Goal: Transaction & Acquisition: Purchase product/service

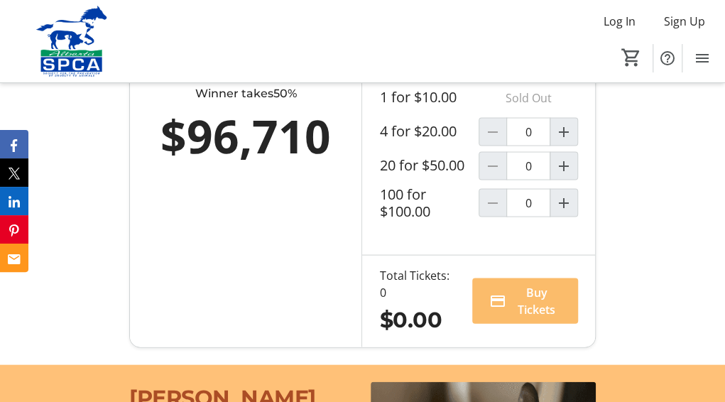
scroll to position [1064, 0]
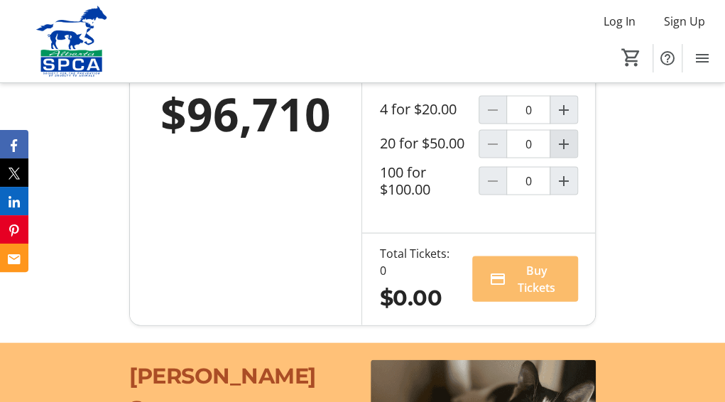
click at [565, 152] on mat-icon "Increment by one" at bounding box center [563, 143] width 17 height 17
type input "1"
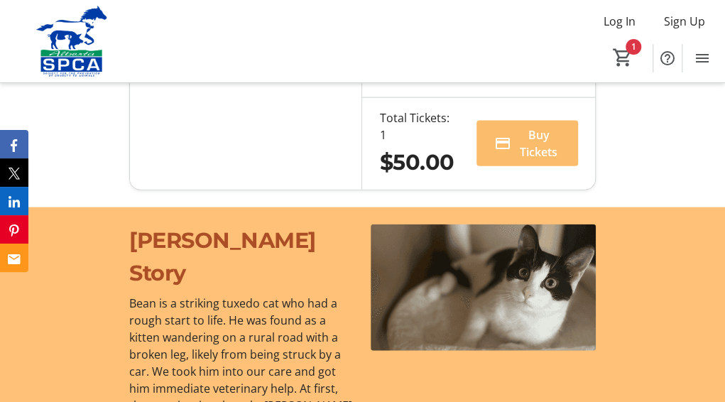
scroll to position [1135, 0]
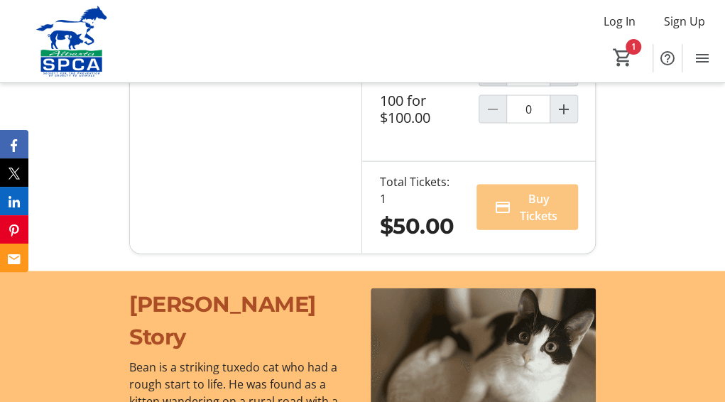
click at [539, 224] on span "Buy Tickets" at bounding box center [538, 207] width 44 height 34
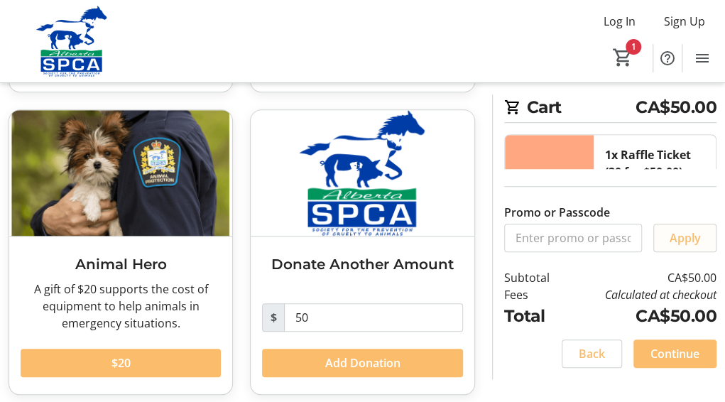
scroll to position [355, 0]
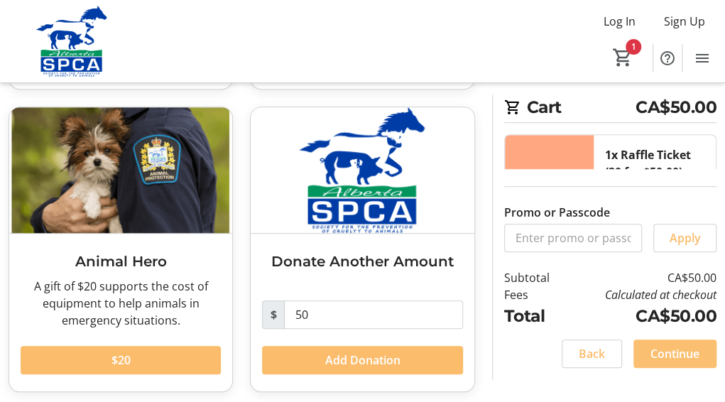
click at [670, 356] on span "Continue" at bounding box center [674, 353] width 49 height 17
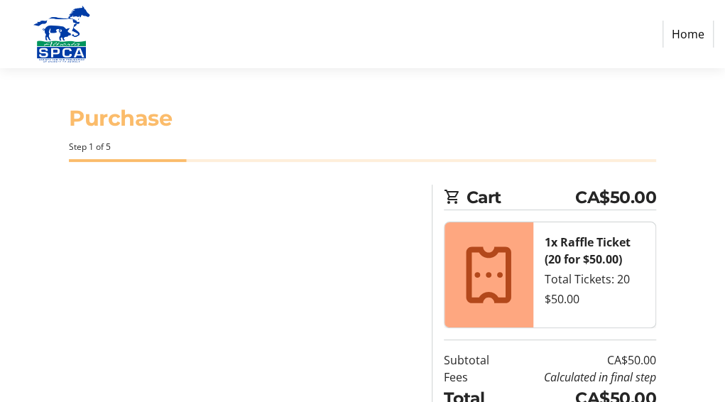
select select "CA"
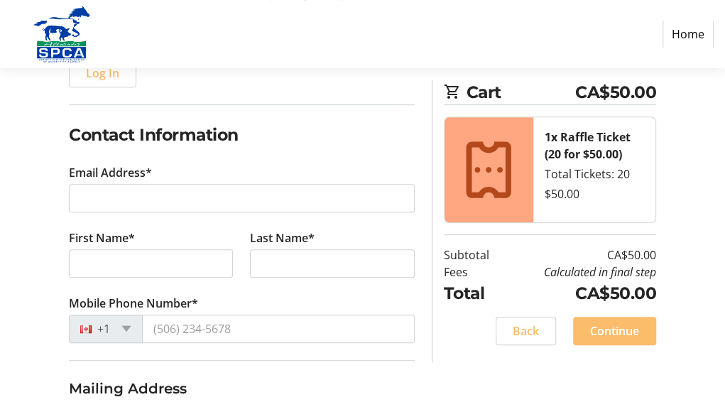
scroll to position [213, 0]
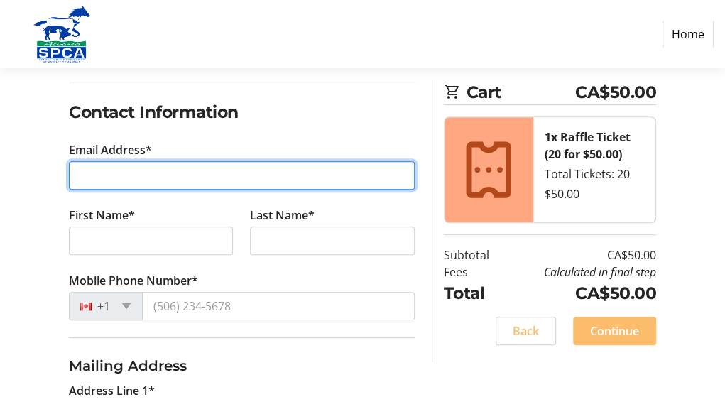
click at [97, 170] on input "Email Address*" at bounding box center [242, 175] width 346 height 28
type input "[EMAIL_ADDRESS][DOMAIN_NAME]"
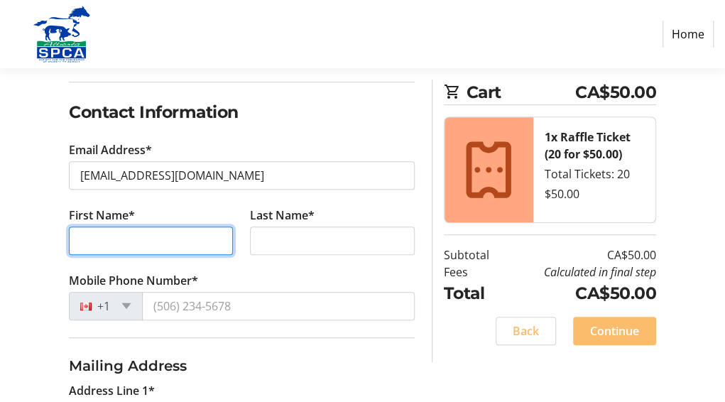
type input "[PERSON_NAME]"
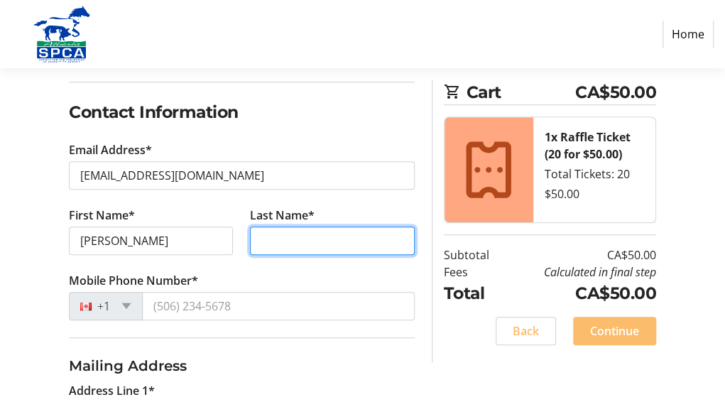
type input "Lahaye"
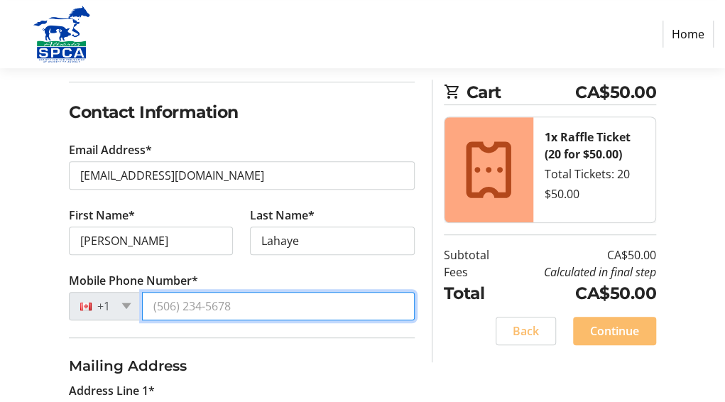
type input "[PHONE_NUMBER]"
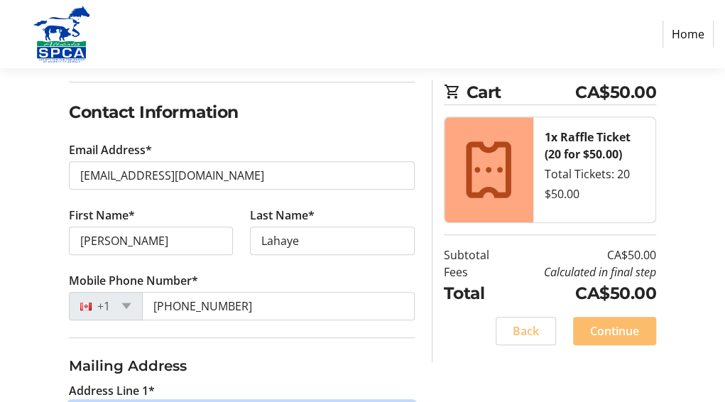
type input "[STREET_ADDRESS]"
type input "[GEOGRAPHIC_DATA]"
select select "AB"
type input "T2W 3Z9"
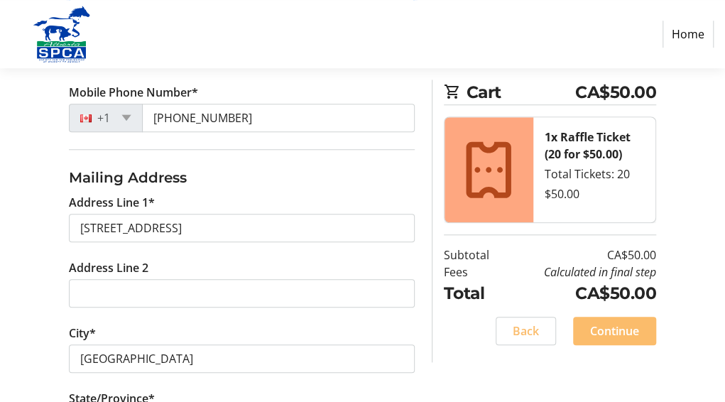
scroll to position [685, 0]
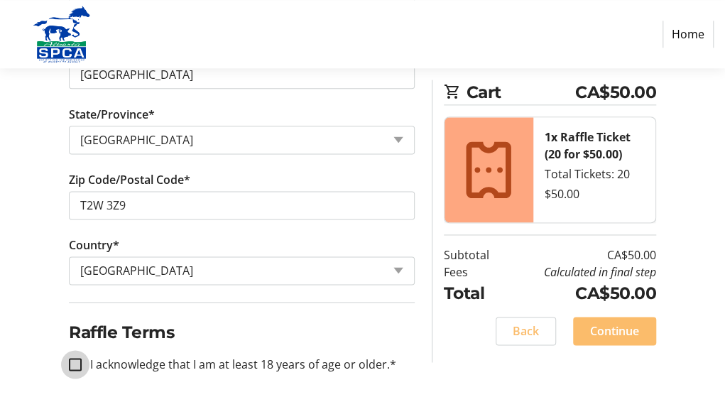
click at [77, 360] on input "I acknowledge that I am at least 18 years of age or older.*" at bounding box center [75, 364] width 13 height 13
checkbox input "true"
click at [615, 327] on span "Continue" at bounding box center [614, 330] width 49 height 17
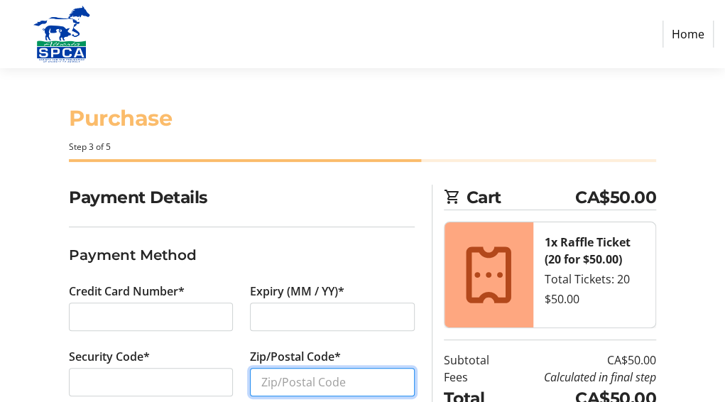
click at [282, 380] on input "Zip/Postal Code*" at bounding box center [332, 382] width 164 height 28
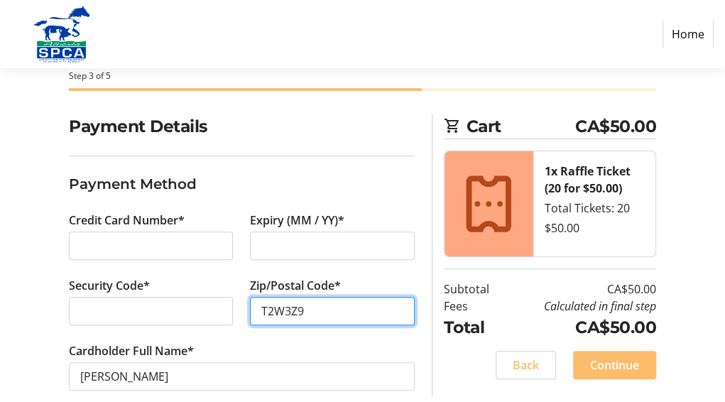
scroll to position [92, 0]
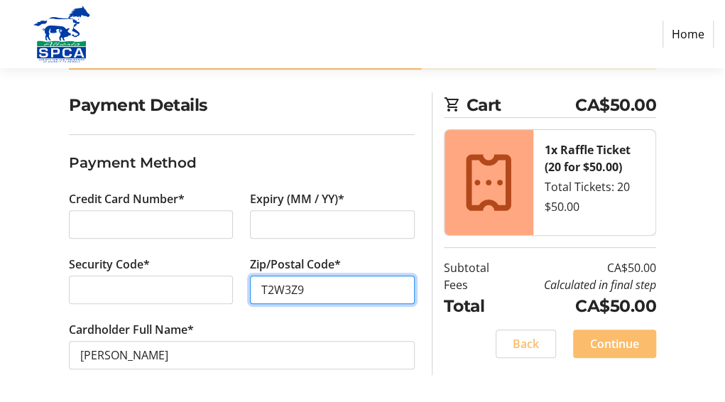
type input "T2W3Z9"
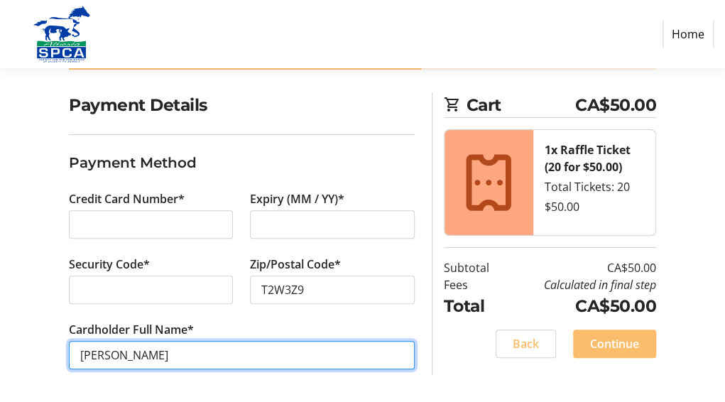
click at [119, 354] on input "[PERSON_NAME]" at bounding box center [242, 355] width 346 height 28
type input "[PERSON_NAME]"
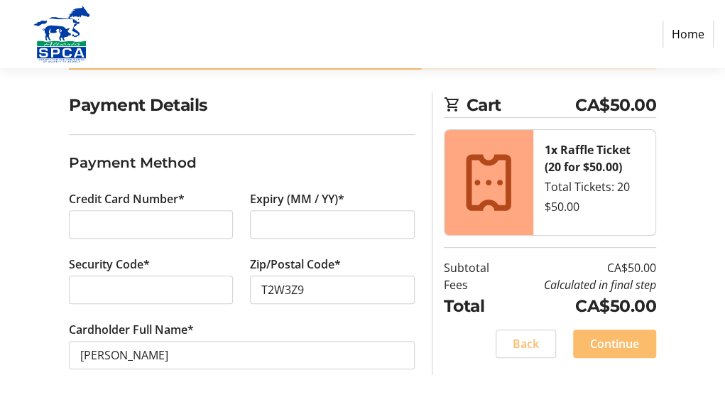
click at [609, 49] on nav "Home" at bounding box center [362, 34] width 725 height 68
click at [609, 339] on span "Continue" at bounding box center [614, 343] width 49 height 17
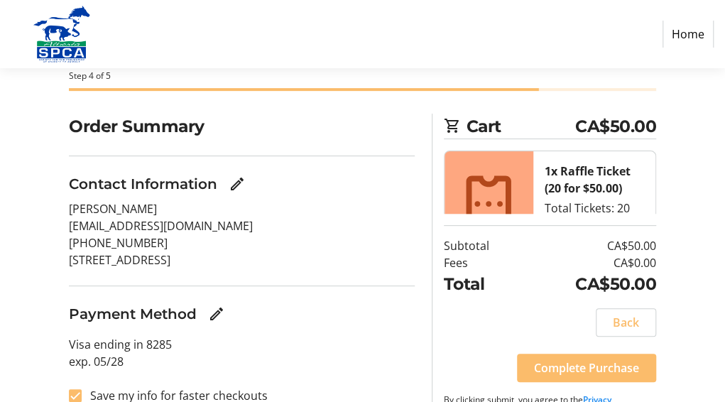
scroll to position [105, 0]
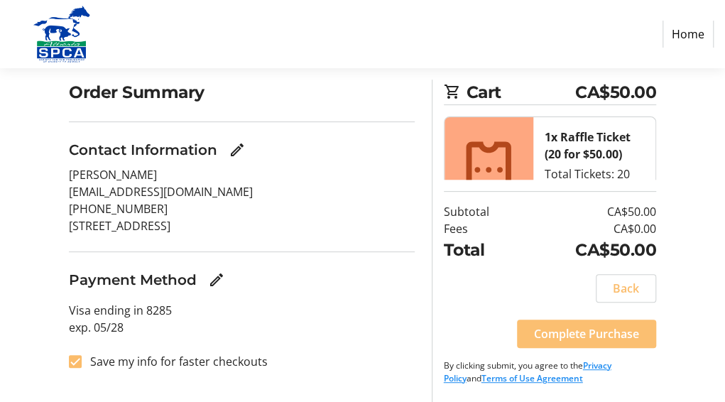
click at [579, 333] on span "Complete Purchase" at bounding box center [586, 333] width 105 height 17
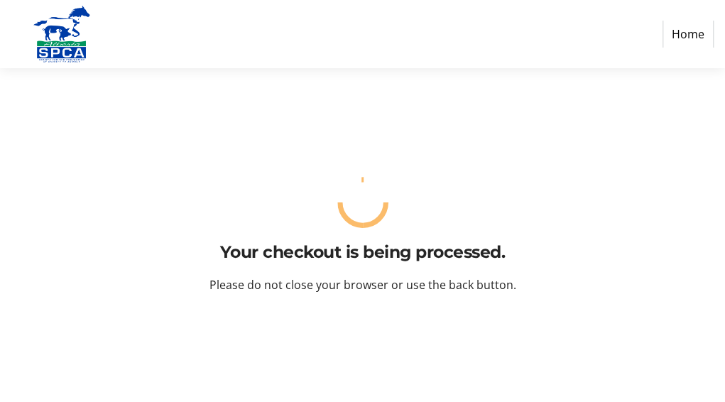
scroll to position [0, 0]
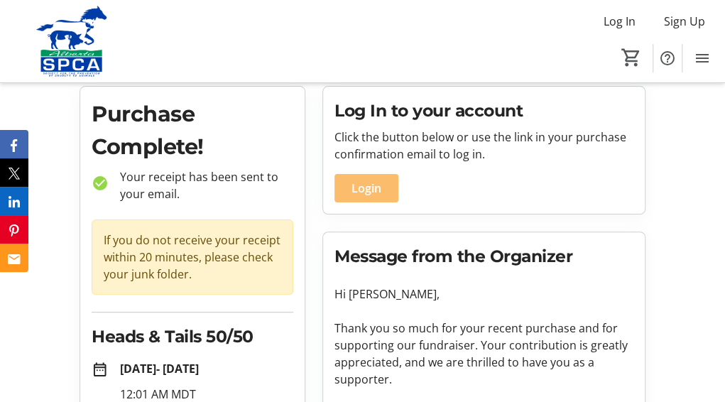
scroll to position [207, 0]
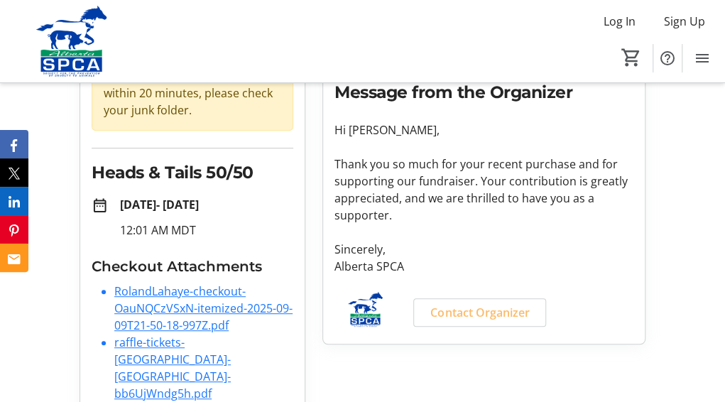
click at [176, 293] on link "RolandLahaye-checkout-OauNQCzVSxN-itemized-2025-09-09T21-50-18-997Z.pdf" at bounding box center [203, 308] width 178 height 50
click at [175, 293] on link "RolandLahaye-checkout-OauNQCzVSxN-itemized-2025-09-09T21-50-18-997Z.pdf" at bounding box center [203, 308] width 178 height 50
click at [168, 303] on link "RolandLahaye-checkout-OauNQCzVSxN-itemized-2025-09-09T21-50-18-997Z.pdf" at bounding box center [203, 308] width 178 height 50
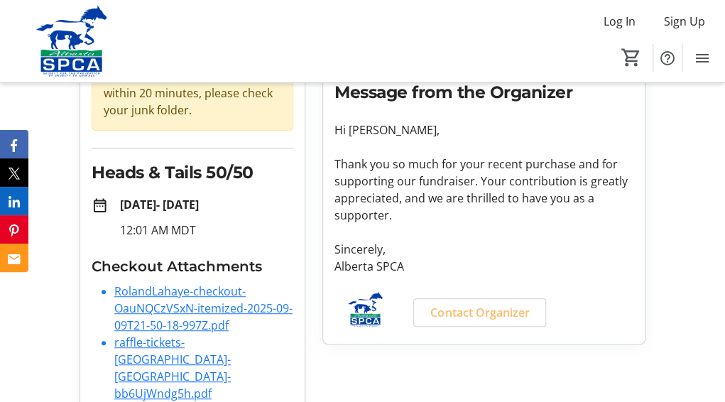
click at [173, 344] on link "raffle-tickets-[GEOGRAPHIC_DATA]-[GEOGRAPHIC_DATA]-bb6UjWndg5h.pdf" at bounding box center [172, 367] width 116 height 67
click at [155, 289] on link "RolandLahaye-checkout-OauNQCzVSxN-itemized-2025-09-09T21-50-18-997Z.pdf" at bounding box center [203, 308] width 178 height 50
click at [155, 306] on link "RolandLahaye-checkout-OauNQCzVSxN-itemized-2025-09-09T21-50-18-997Z.pdf" at bounding box center [203, 308] width 178 height 50
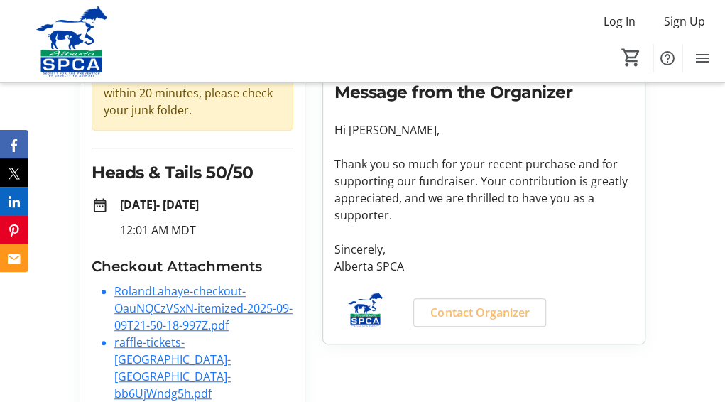
click at [148, 343] on link "raffle-tickets-[GEOGRAPHIC_DATA]-[GEOGRAPHIC_DATA]-bb6UjWndg5h.pdf" at bounding box center [172, 367] width 116 height 67
click at [177, 302] on link "RolandLahaye-checkout-OauNQCzVSxN-itemized-2025-09-09T21-50-18-997Z.pdf" at bounding box center [203, 308] width 178 height 50
click at [170, 292] on link "RolandLahaye-checkout-OauNQCzVSxN-itemized-2025-09-09T21-50-18-997Z.pdf" at bounding box center [203, 308] width 178 height 50
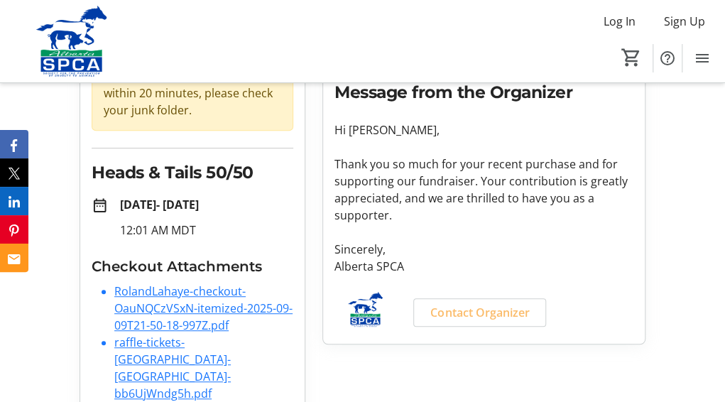
click at [181, 339] on link "raffle-tickets-[GEOGRAPHIC_DATA]-[GEOGRAPHIC_DATA]-bb6UjWndg5h.pdf" at bounding box center [172, 367] width 116 height 67
click at [169, 292] on link "RolandLahaye-checkout-OauNQCzVSxN-itemized-2025-09-09T21-50-18-997Z.pdf" at bounding box center [203, 308] width 178 height 50
